Goal: Task Accomplishment & Management: Complete application form

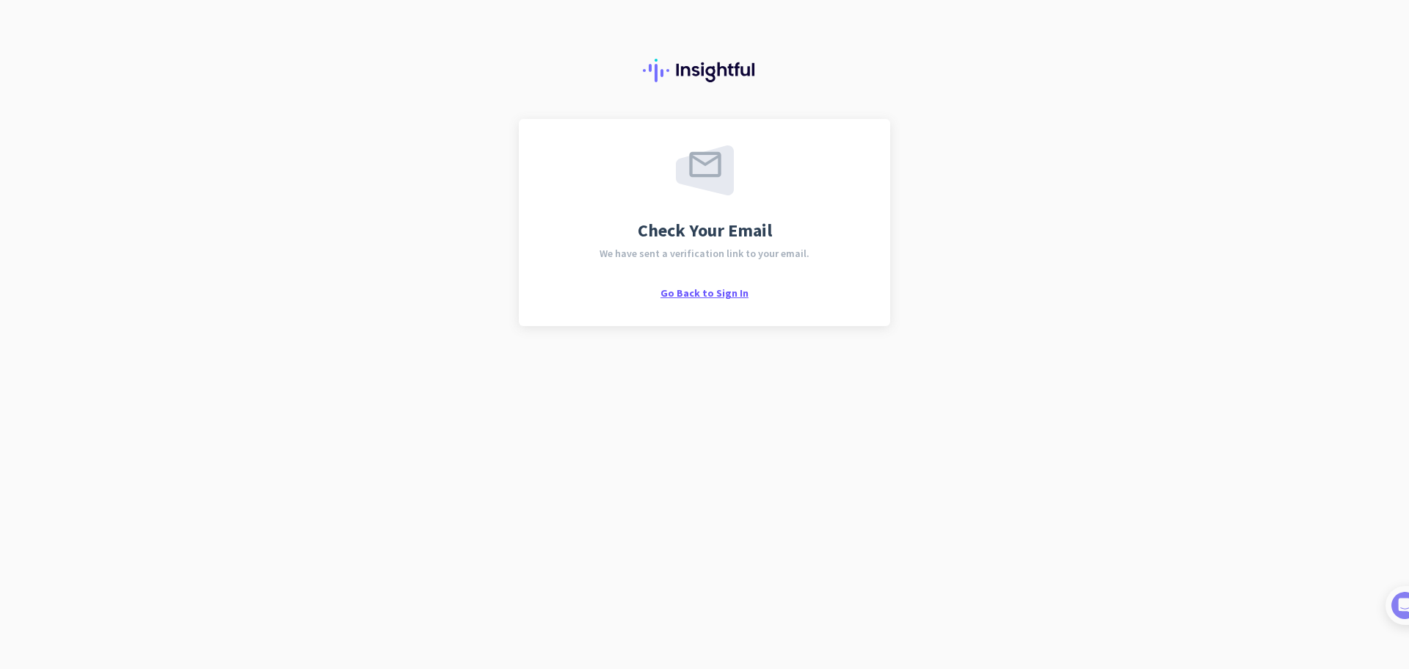
click at [710, 289] on span "Go Back to Sign In" at bounding box center [705, 292] width 88 height 13
click at [964, 318] on div "Check Your Email We have sent a verification link to your email. Go Back to Sig…" at bounding box center [704, 334] width 1409 height 669
